Goal: Information Seeking & Learning: Learn about a topic

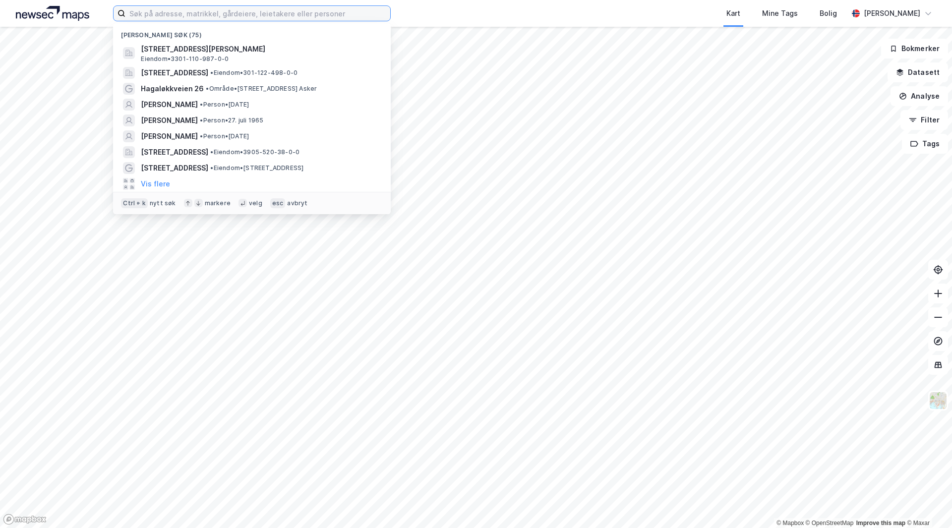
click at [191, 14] on input at bounding box center [257, 13] width 265 height 15
click at [260, 72] on span "• Eiendom • 301-122-498-0-0" at bounding box center [253, 73] width 87 height 8
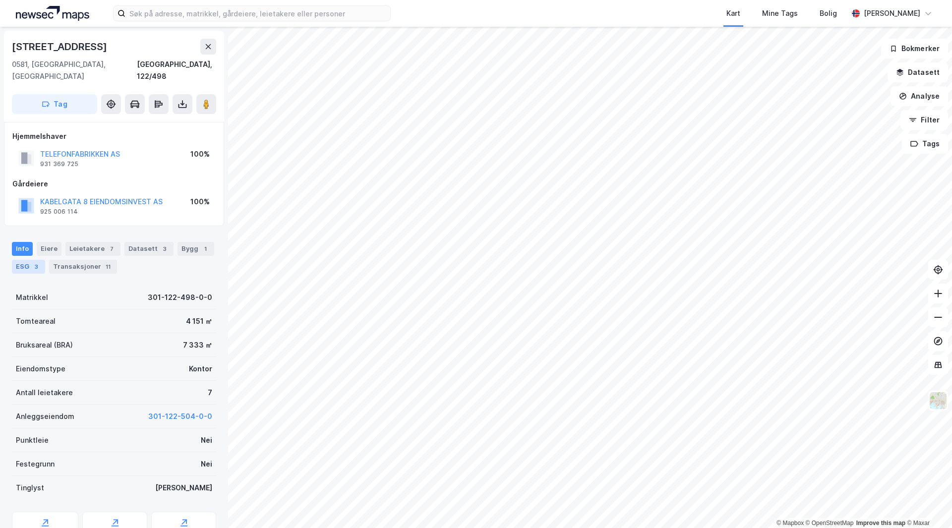
click at [26, 260] on div "ESG 3" at bounding box center [28, 267] width 33 height 14
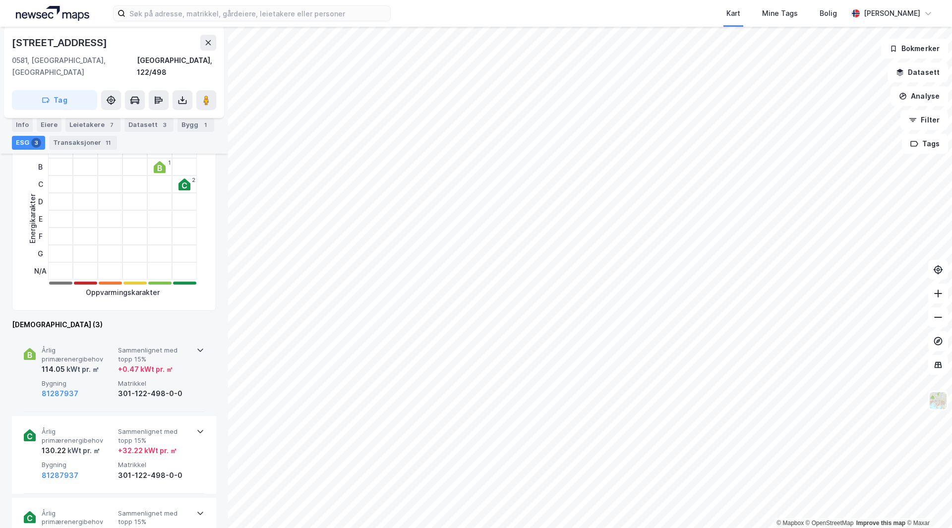
scroll to position [198, 0]
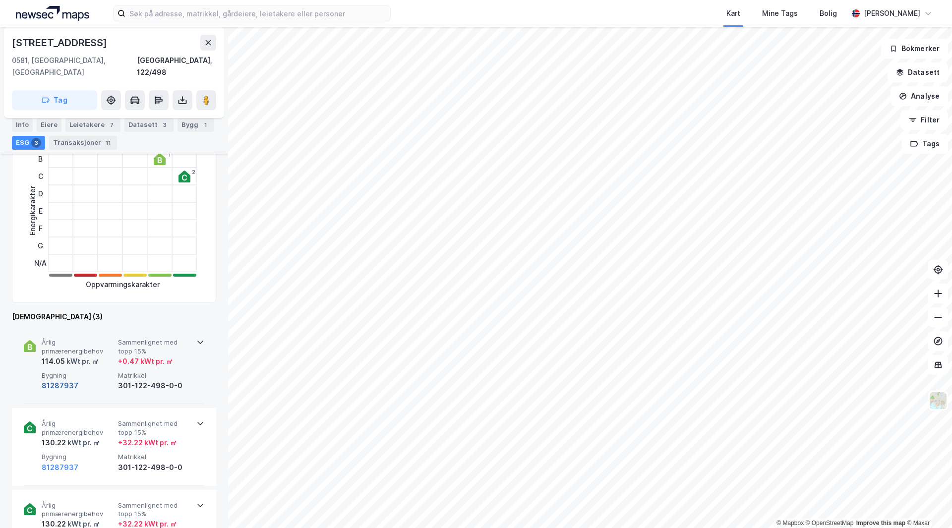
click at [71, 380] on button "81287937" at bounding box center [60, 386] width 37 height 12
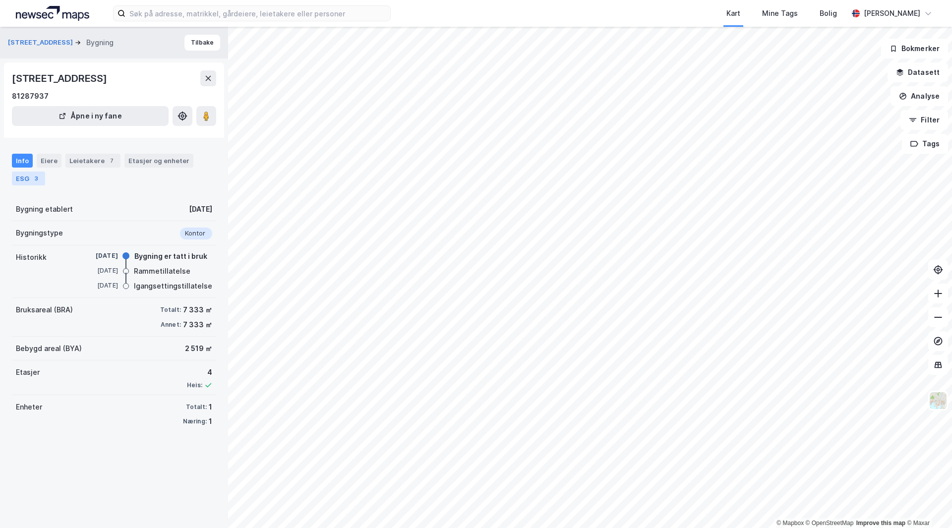
click at [32, 181] on div "3" at bounding box center [36, 178] width 10 height 10
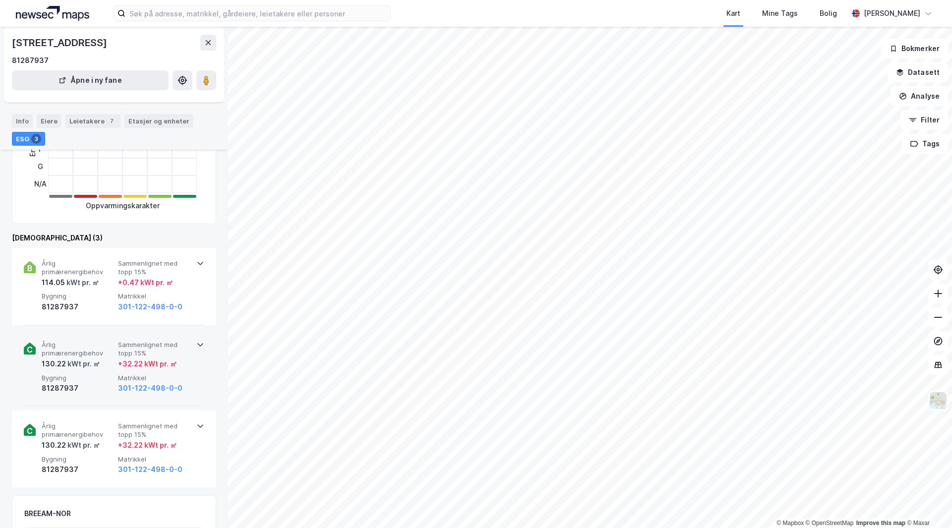
scroll to position [198, 0]
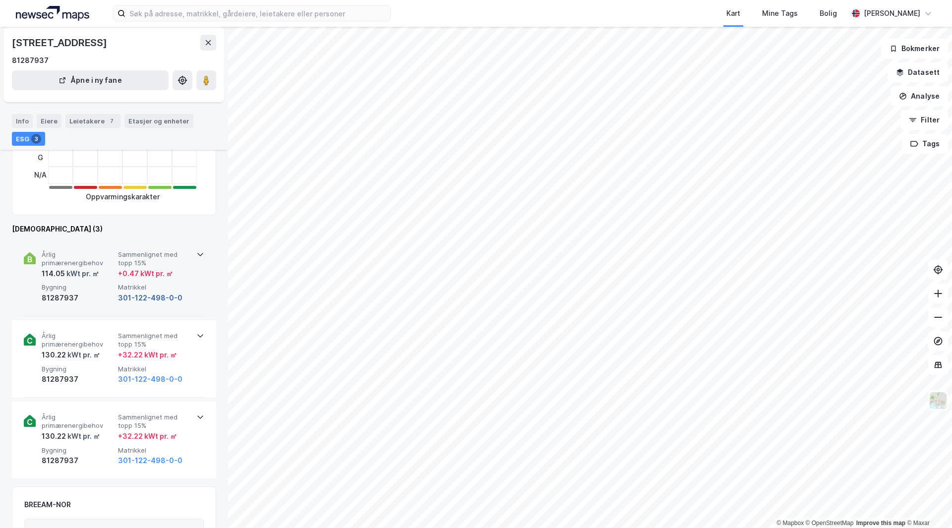
click at [148, 298] on button "301-122-498-0-0" at bounding box center [150, 298] width 64 height 12
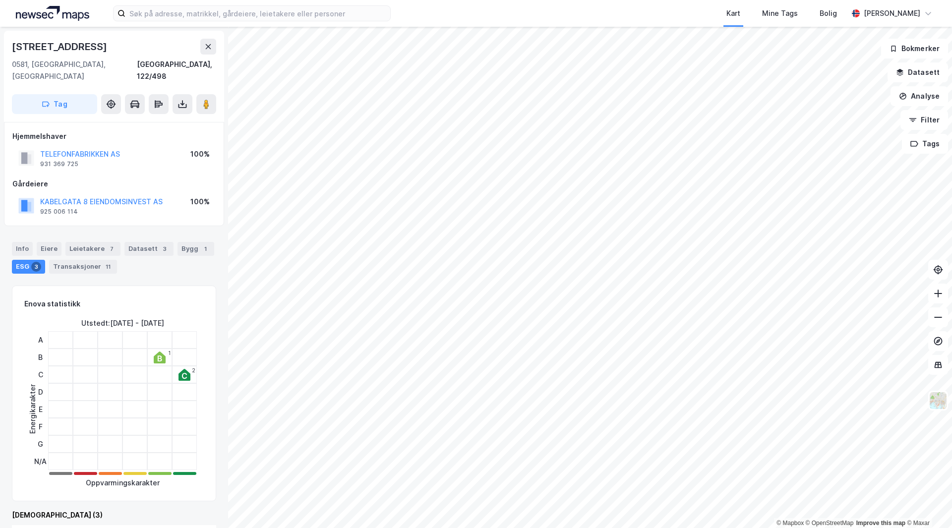
scroll to position [198, 0]
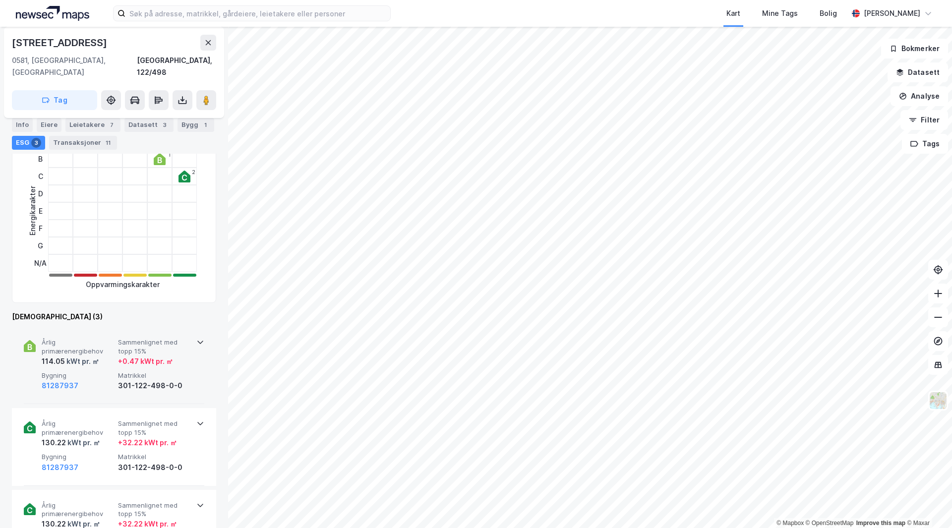
click at [193, 351] on div "Årlig primærenergibehov 114.05 kWt pr. ㎡ Sammenlignet med topp 15% + 0.47 kWt p…" at bounding box center [114, 365] width 180 height 77
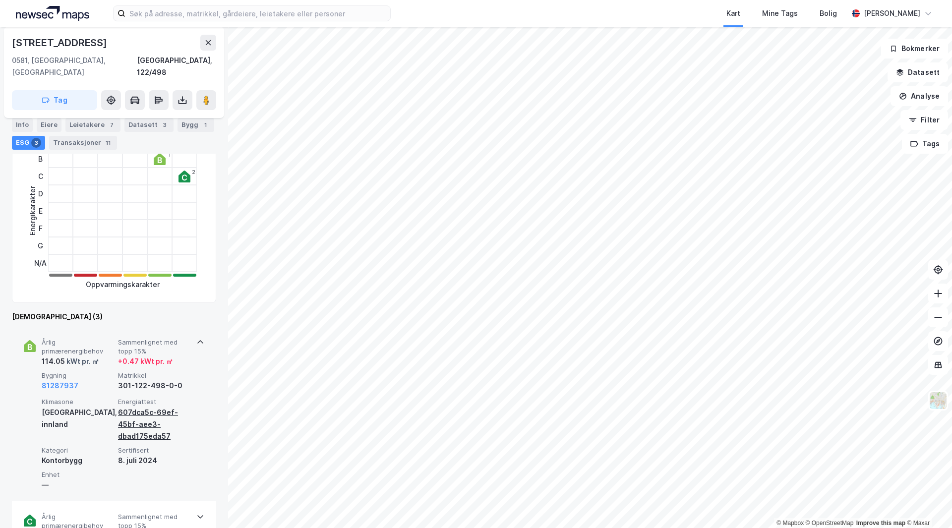
click at [148, 406] on div "607dca5c-69ef-45bf-aee3-dbad175eda57" at bounding box center [154, 424] width 72 height 36
click at [127, 406] on div "607dca5c-69ef-45bf-aee3-dbad175eda57" at bounding box center [154, 424] width 72 height 36
click at [169, 406] on div "607dca5c-69ef-45bf-aee3-dbad175eda57" at bounding box center [154, 424] width 72 height 36
click at [205, 411] on div "Årlig primærenergibehov 114.05 kWt pr. ㎡ Sammenlignet med topp 15% + 0.47 kWt p…" at bounding box center [114, 412] width 204 height 170
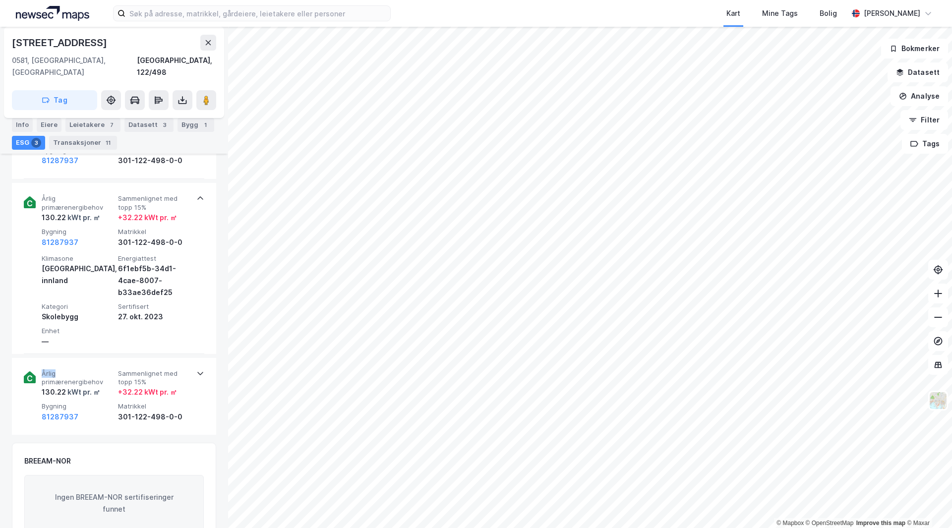
scroll to position [446, 0]
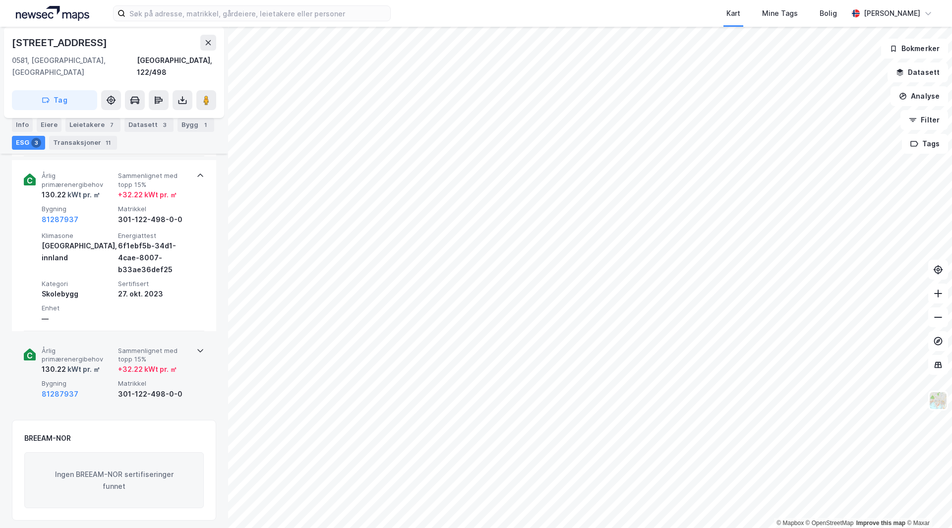
click at [165, 363] on div "+ 32.22 kWt pr. ㎡" at bounding box center [147, 369] width 59 height 12
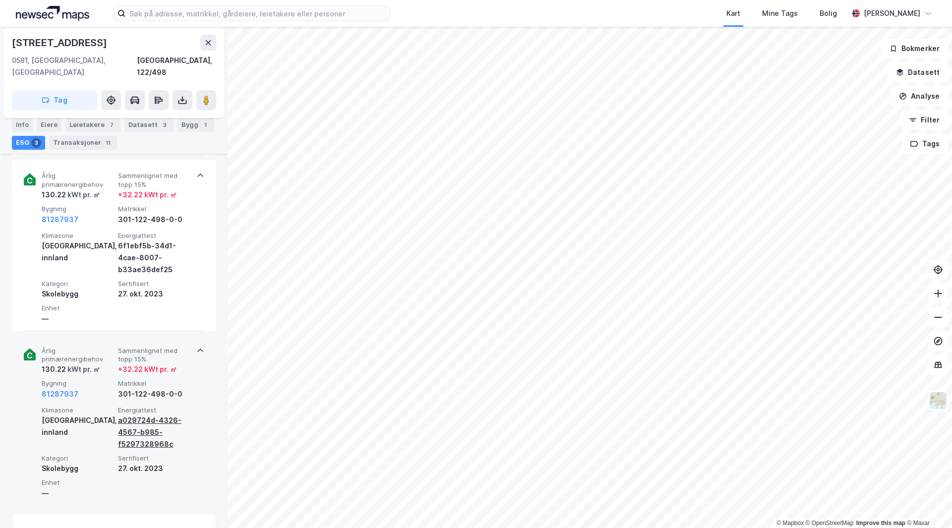
click at [119, 421] on div "a029724d-4326-4567-b985-f5297328968c" at bounding box center [154, 432] width 72 height 36
click at [144, 414] on div "a029724d-4326-4567-b985-f5297328968c" at bounding box center [154, 432] width 72 height 36
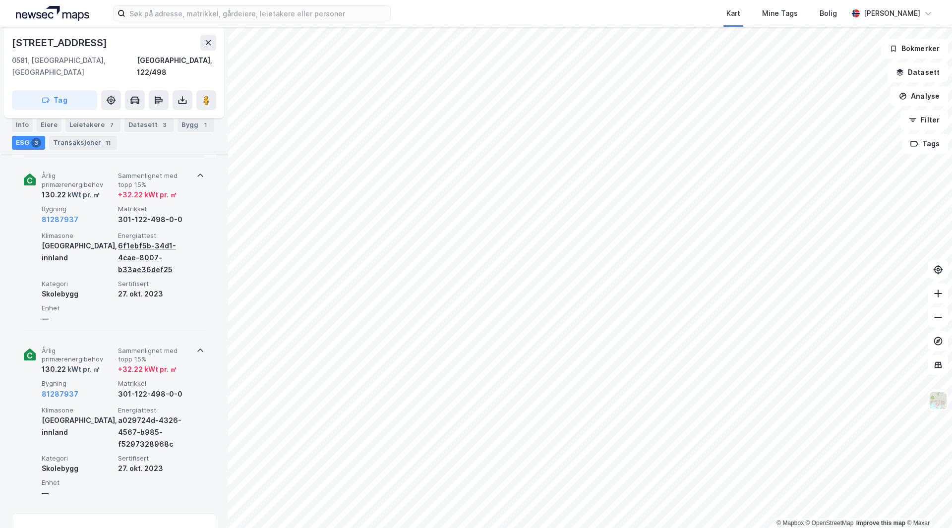
click at [125, 242] on div "6f1ebf5b-34d1-4cae-8007-b33ae36def25" at bounding box center [154, 258] width 72 height 36
click at [331, 18] on input at bounding box center [257, 13] width 265 height 15
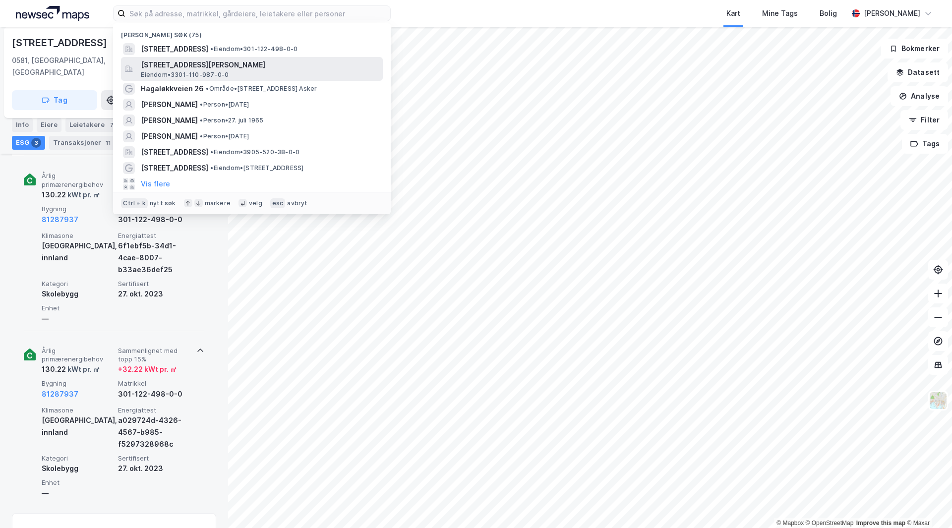
click at [231, 64] on span "[STREET_ADDRESS][PERSON_NAME]" at bounding box center [260, 65] width 238 height 12
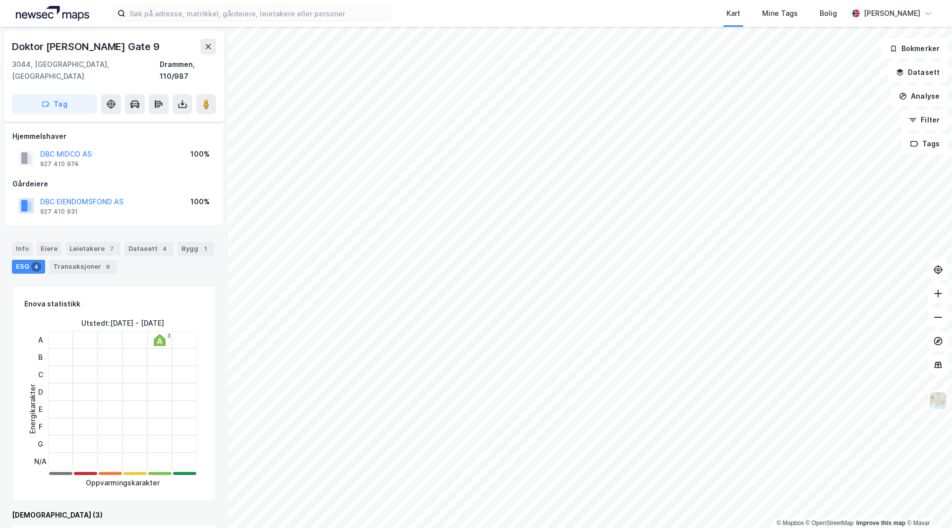
scroll to position [409, 0]
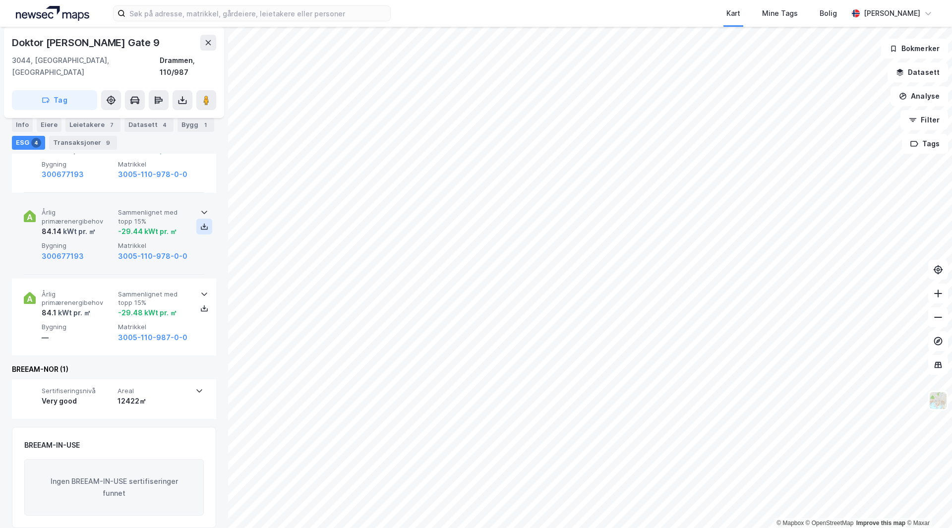
click at [201, 223] on icon at bounding box center [204, 227] width 8 height 8
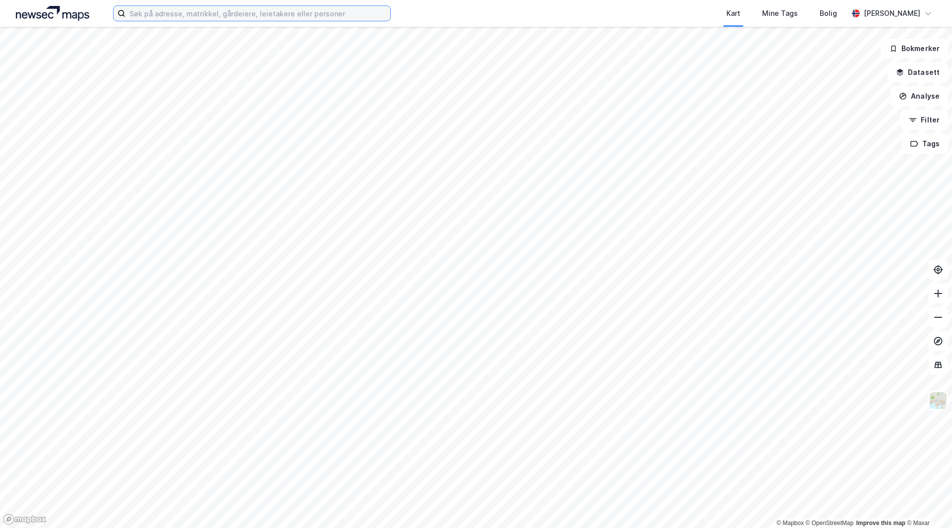
click at [295, 15] on input at bounding box center [257, 13] width 265 height 15
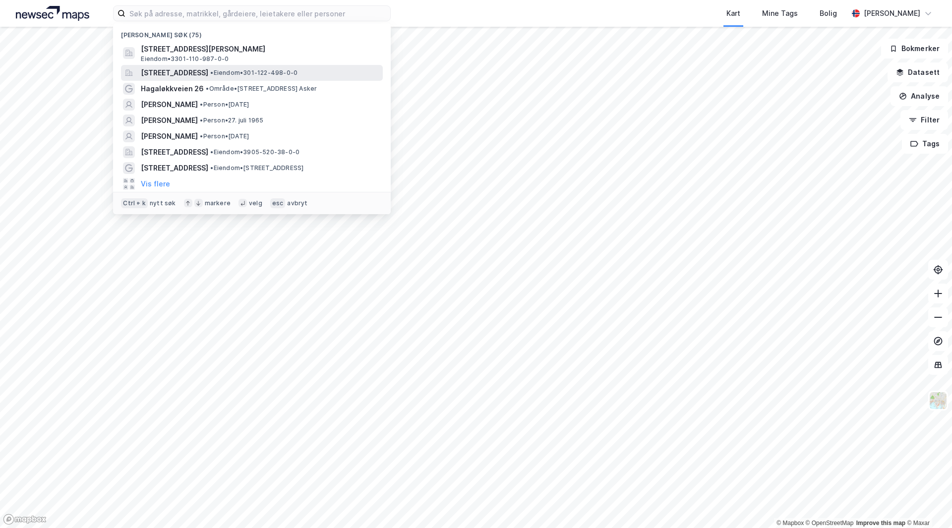
click at [187, 70] on span "[STREET_ADDRESS]" at bounding box center [174, 73] width 67 height 12
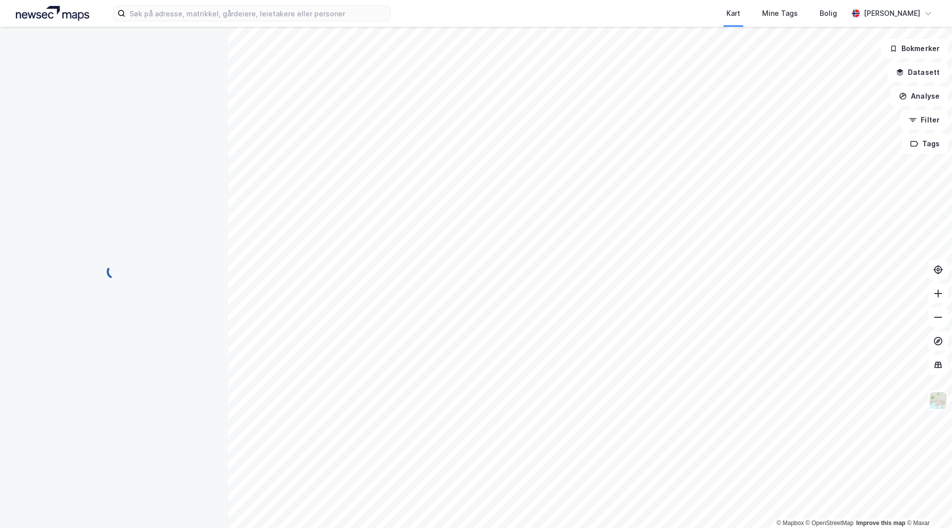
scroll to position [409, 0]
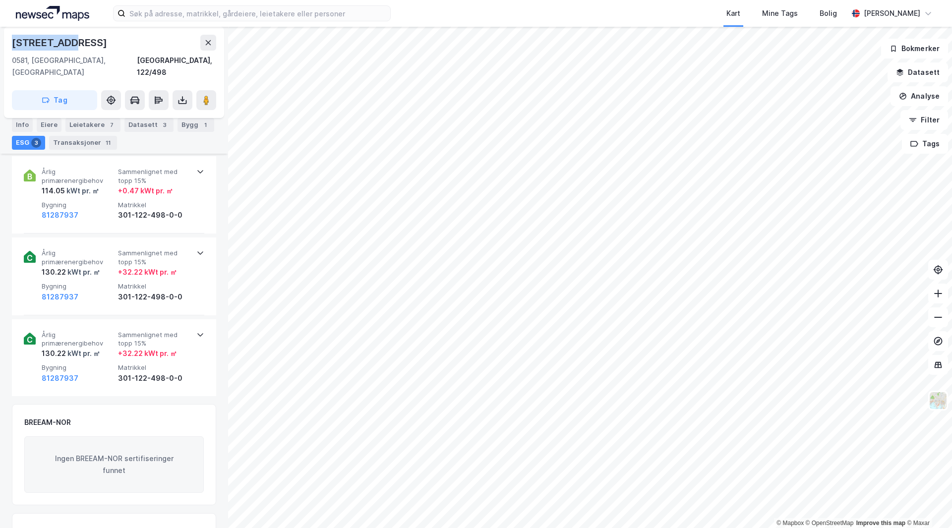
drag, startPoint x: 77, startPoint y: 44, endPoint x: 7, endPoint y: 35, distance: 70.0
click at [7, 35] on div "[STREET_ADDRESS]" at bounding box center [114, 72] width 220 height 91
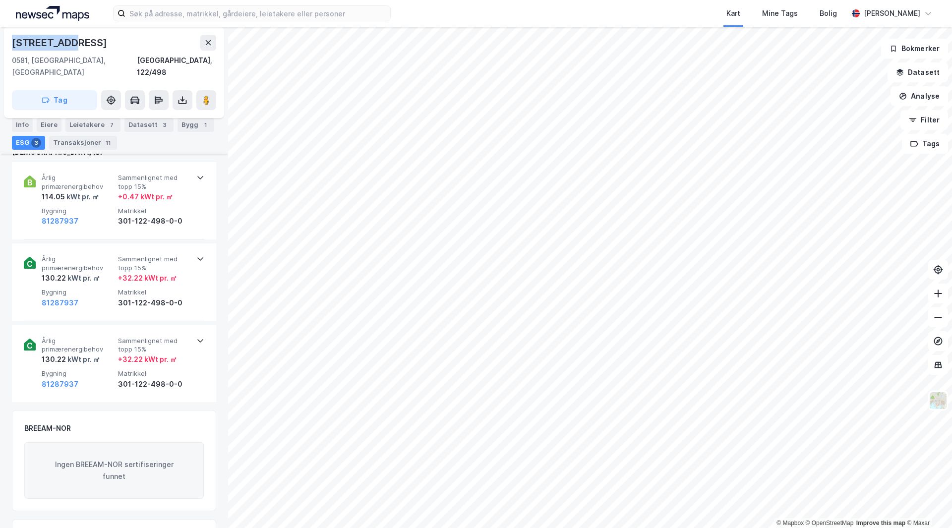
copy div "[STREET_ADDRESS]"
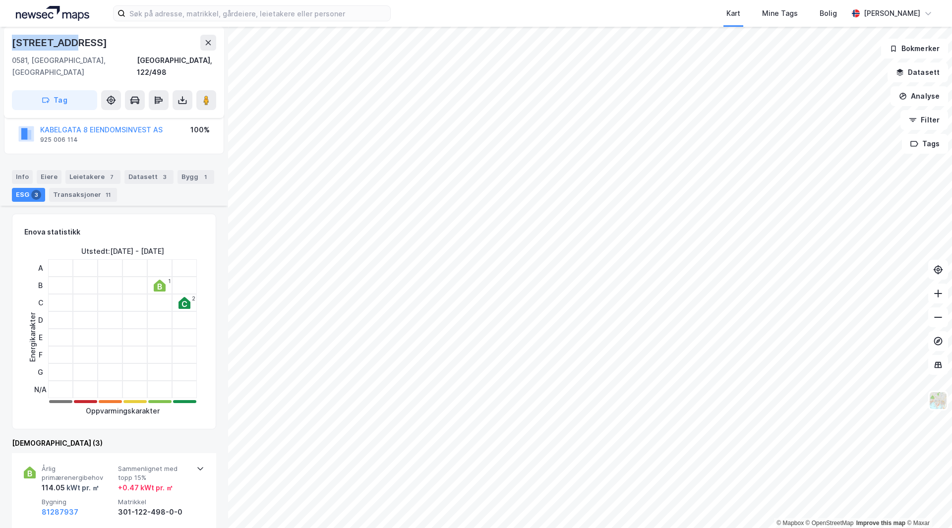
scroll to position [0, 0]
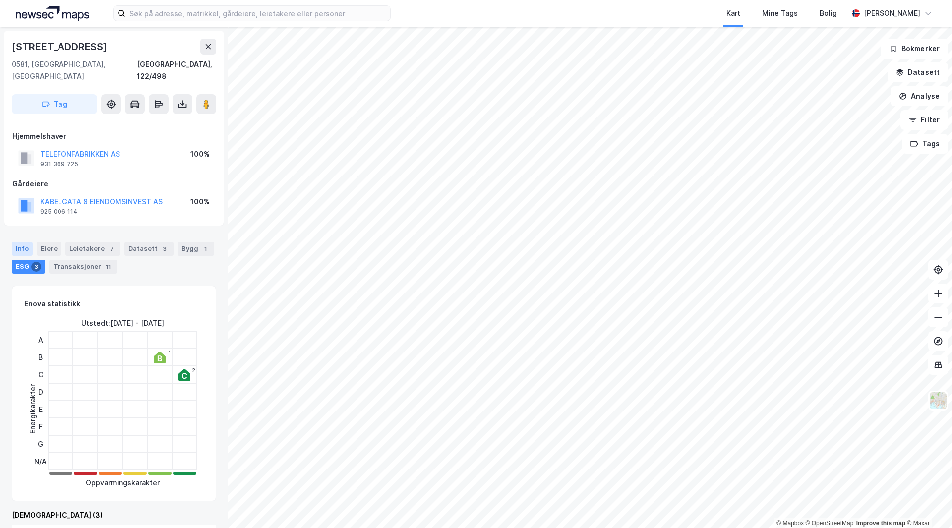
click at [23, 242] on div "Info" at bounding box center [22, 249] width 21 height 14
